Goal: Task Accomplishment & Management: Use online tool/utility

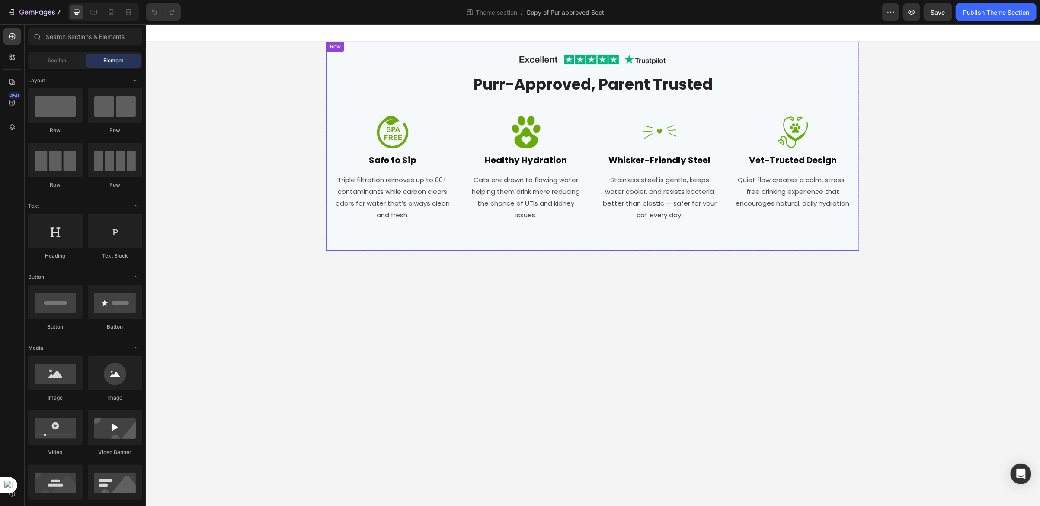
click at [331, 116] on div "Image Row Purr-Approved, Parent Trusted Heading Row Image Safe to Sip Heading T…" at bounding box center [592, 145] width 533 height 209
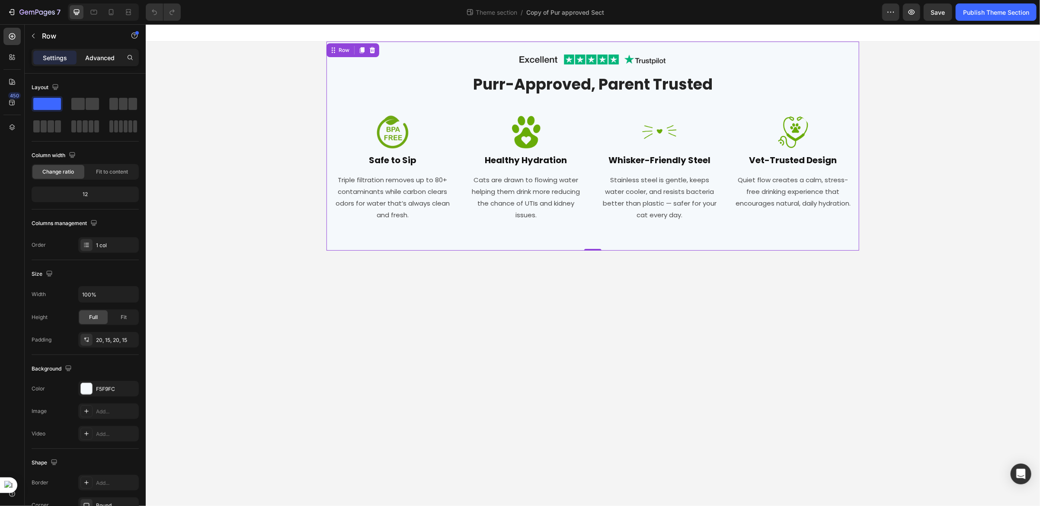
click at [102, 62] on div "Advanced" at bounding box center [99, 58] width 43 height 14
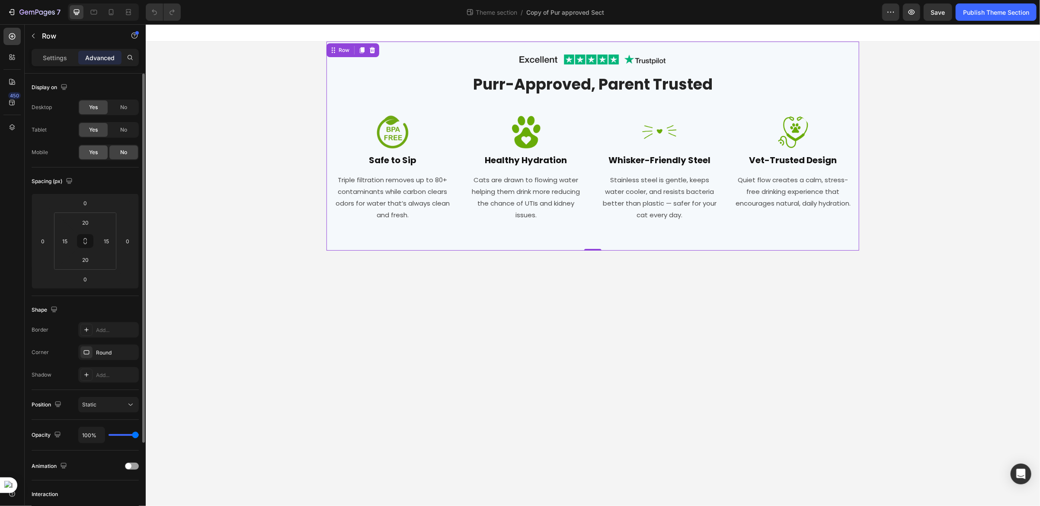
click at [93, 151] on span "Yes" at bounding box center [93, 152] width 9 height 8
click at [110, 15] on icon at bounding box center [111, 12] width 9 height 9
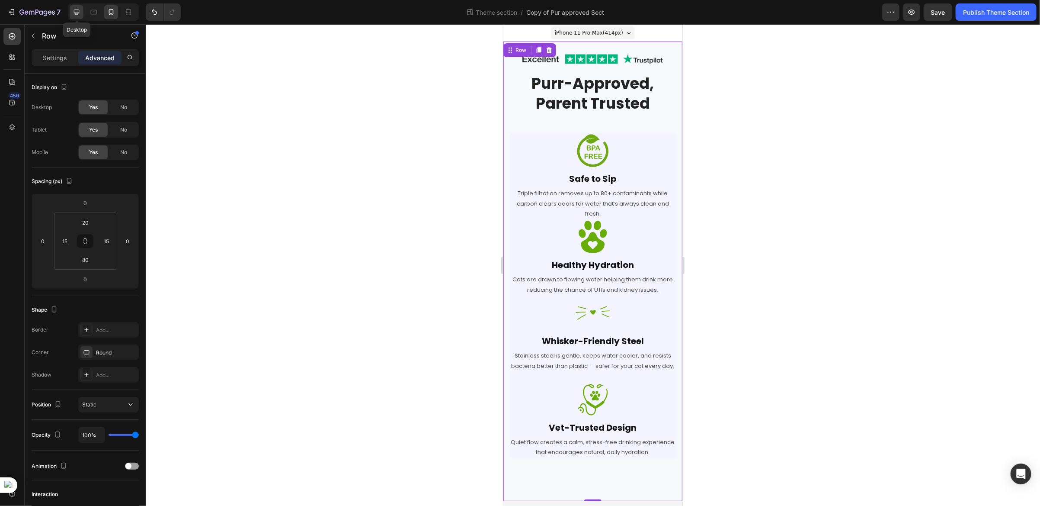
click at [75, 16] on div at bounding box center [77, 12] width 14 height 14
type input "20"
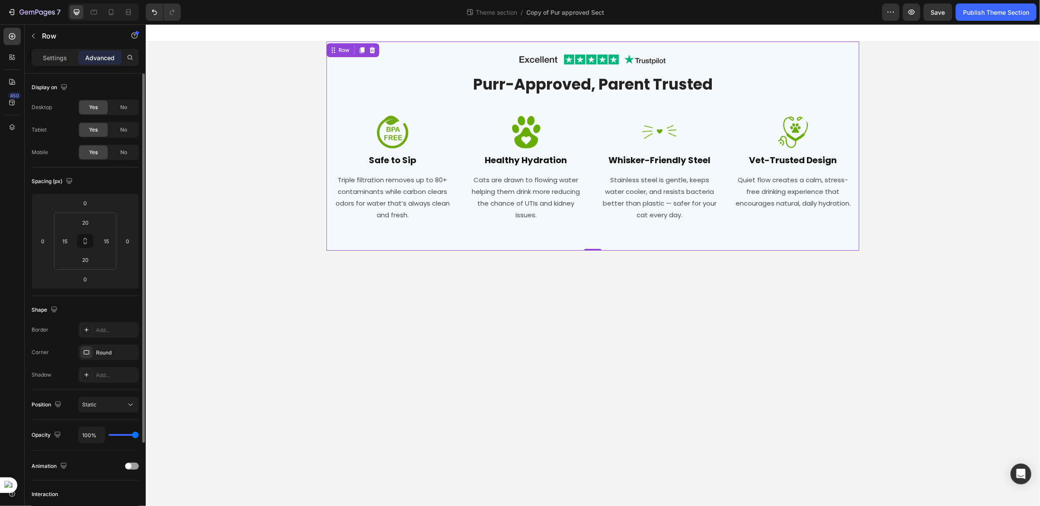
scroll to position [65, 0]
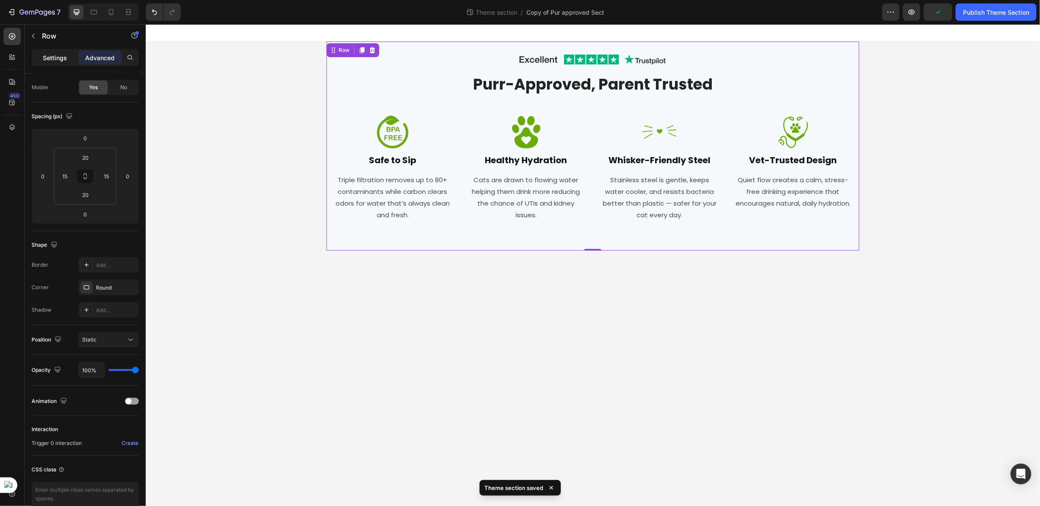
click at [52, 63] on div "Settings" at bounding box center [54, 58] width 43 height 14
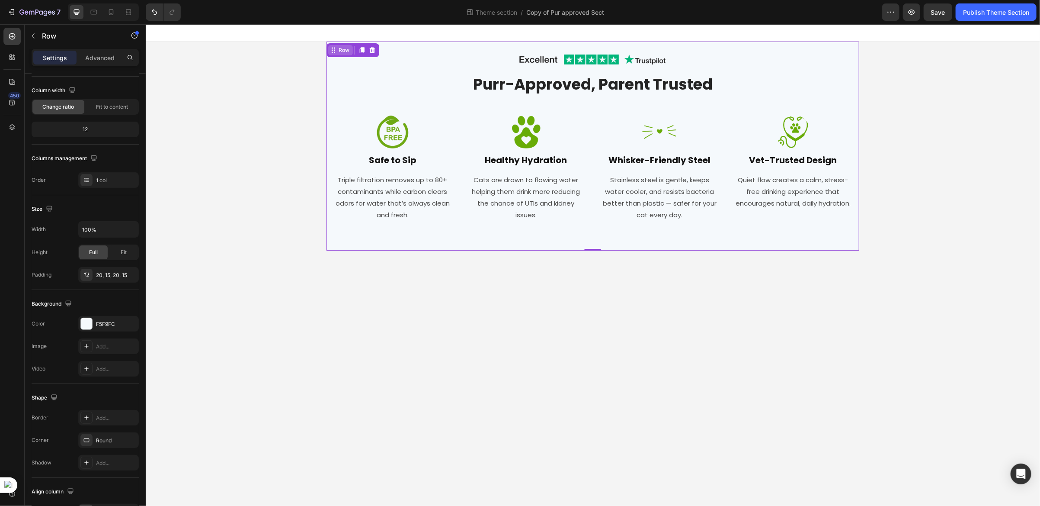
click at [342, 51] on div "Row" at bounding box center [343, 50] width 14 height 8
click at [11, 127] on icon at bounding box center [13, 127] width 6 height 6
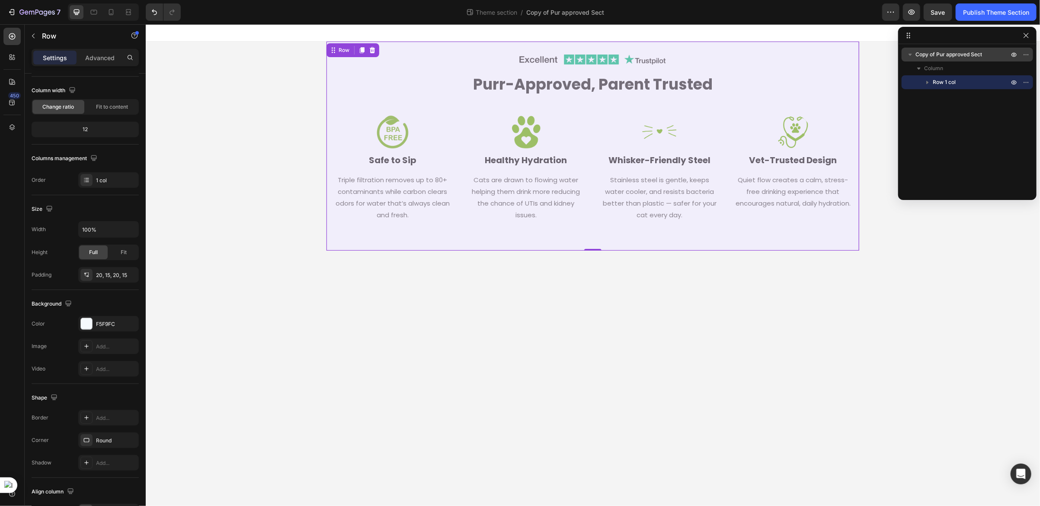
click at [938, 51] on span "Copy of Pur approved Sect" at bounding box center [949, 54] width 67 height 9
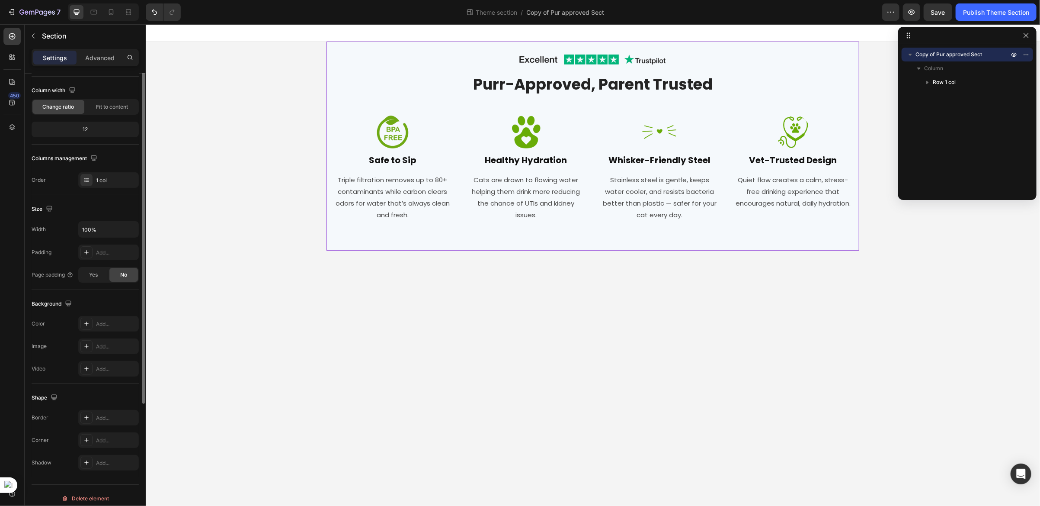
scroll to position [0, 0]
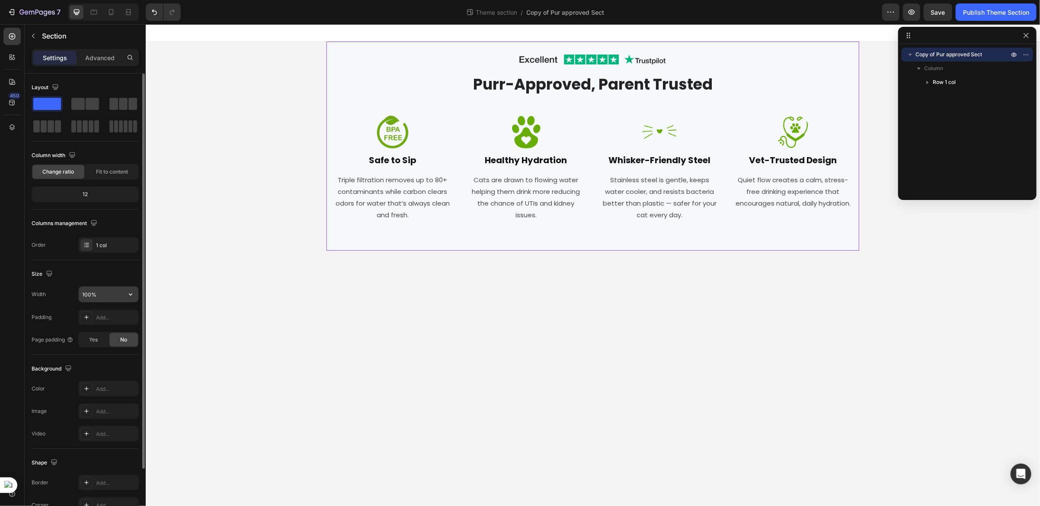
click at [125, 289] on button "button" at bounding box center [131, 294] width 16 height 16
click at [97, 330] on span "Default" at bounding box center [91, 333] width 18 height 8
click at [106, 298] on input "1200" at bounding box center [109, 294] width 60 height 16
click at [131, 294] on icon "button" at bounding box center [130, 294] width 9 height 9
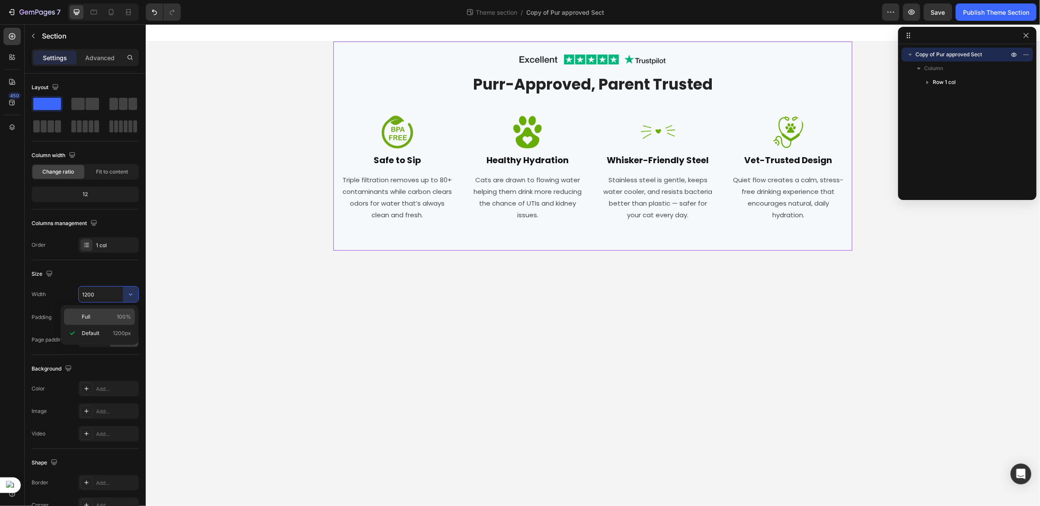
click at [97, 315] on p "Full 100%" at bounding box center [106, 317] width 49 height 8
type input "100%"
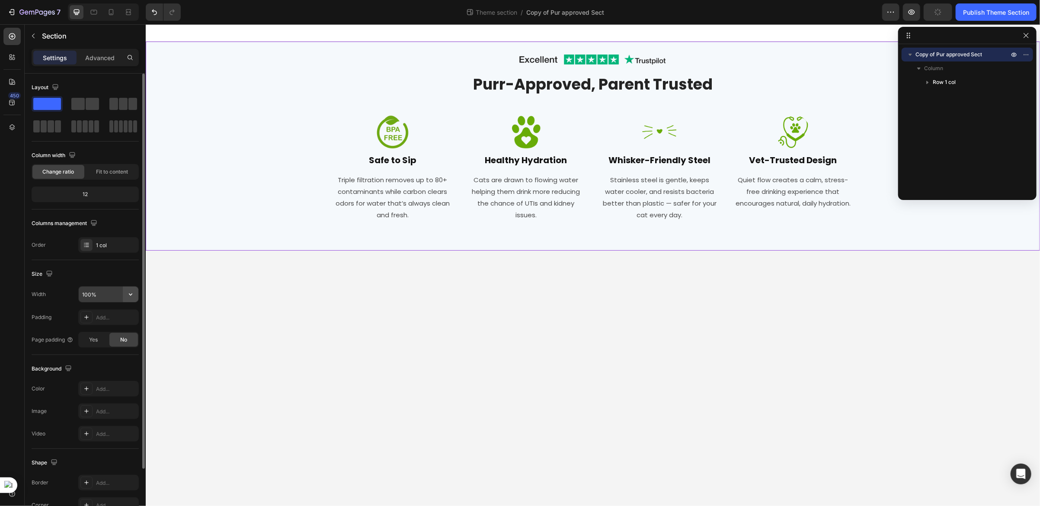
click at [128, 296] on icon "button" at bounding box center [130, 294] width 9 height 9
click at [114, 18] on div at bounding box center [111, 12] width 14 height 14
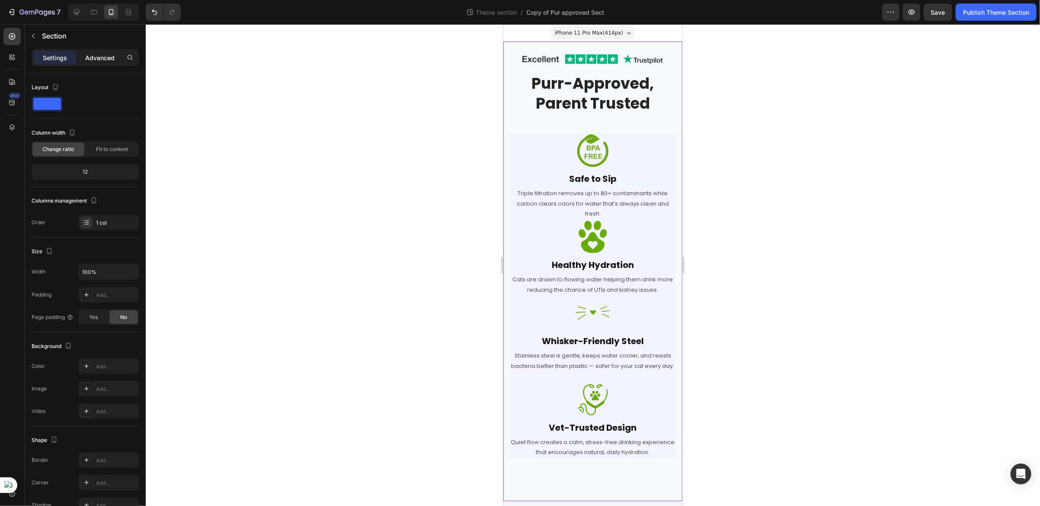
click at [109, 57] on p "Advanced" at bounding box center [99, 57] width 29 height 9
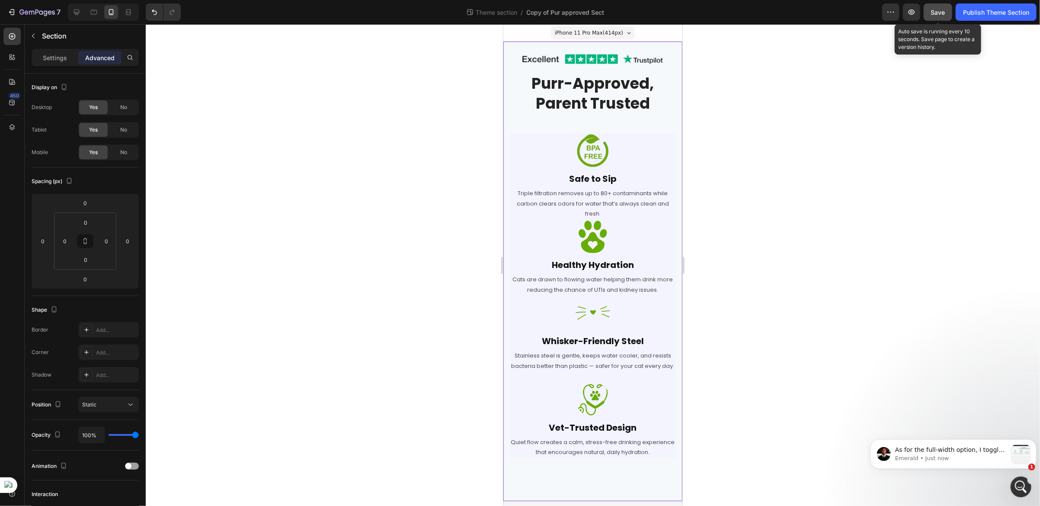
click at [935, 16] on div "Save" at bounding box center [938, 12] width 14 height 9
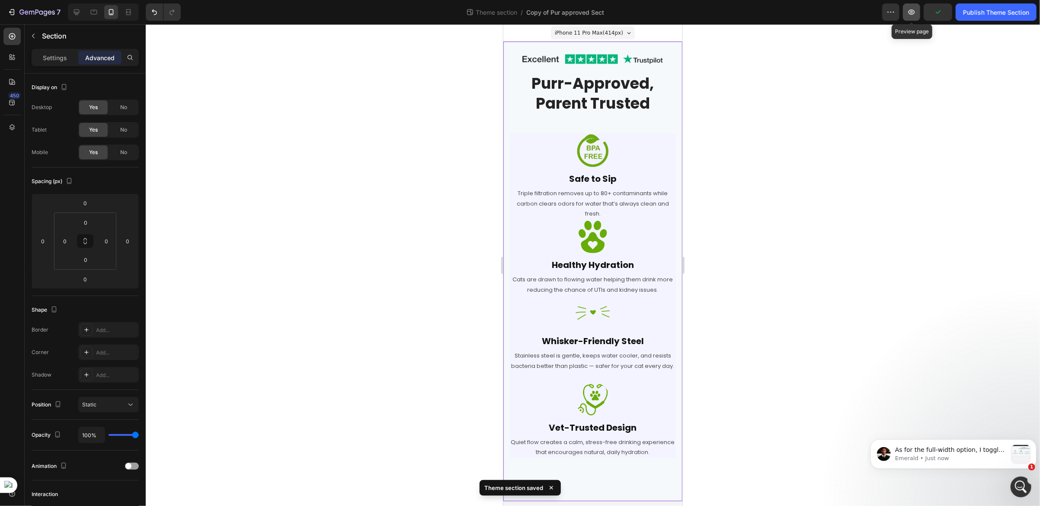
click at [911, 18] on button "button" at bounding box center [911, 11] width 17 height 17
